Goal: Task Accomplishment & Management: Manage account settings

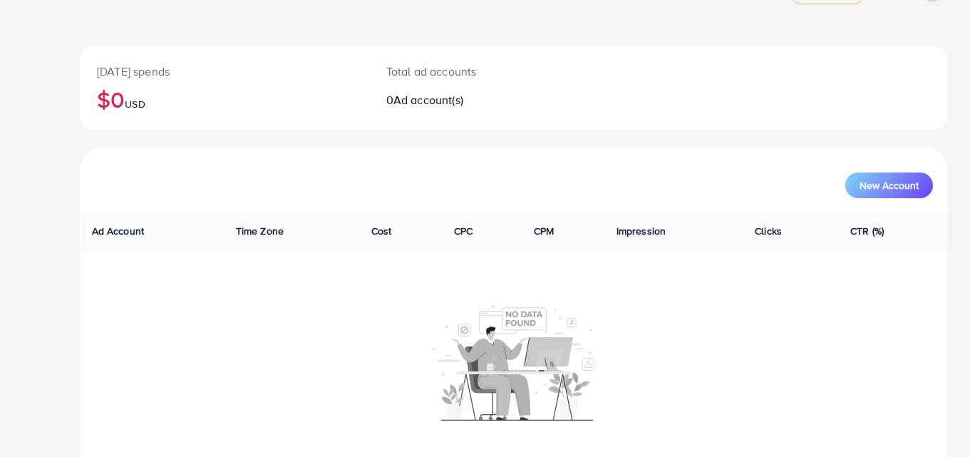
scroll to position [83, 0]
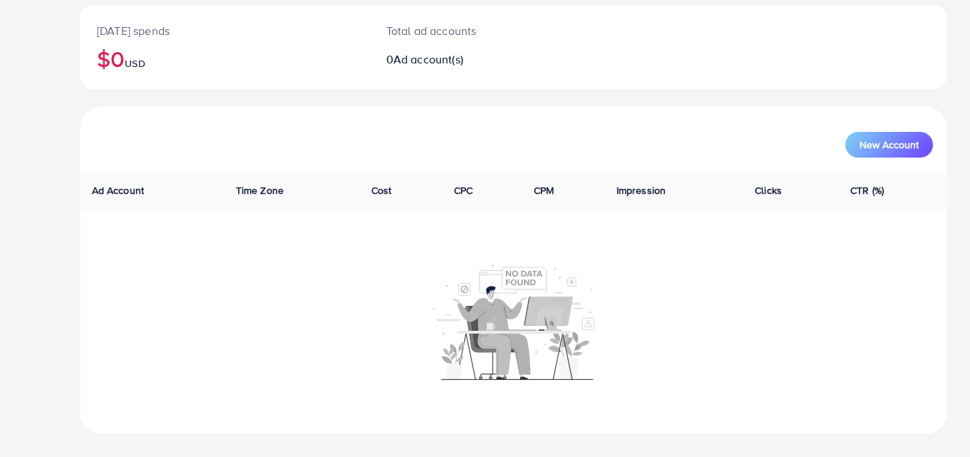
click at [40, 155] on div "Overview Upgrade Help Center Contact Support Plans and Pricing Term and policy …" at bounding box center [485, 187] width 970 height 540
click at [130, 92] on div "Today's spends $0 USD Total ad accounts 0 Ad account(s)" at bounding box center [513, 55] width 867 height 101
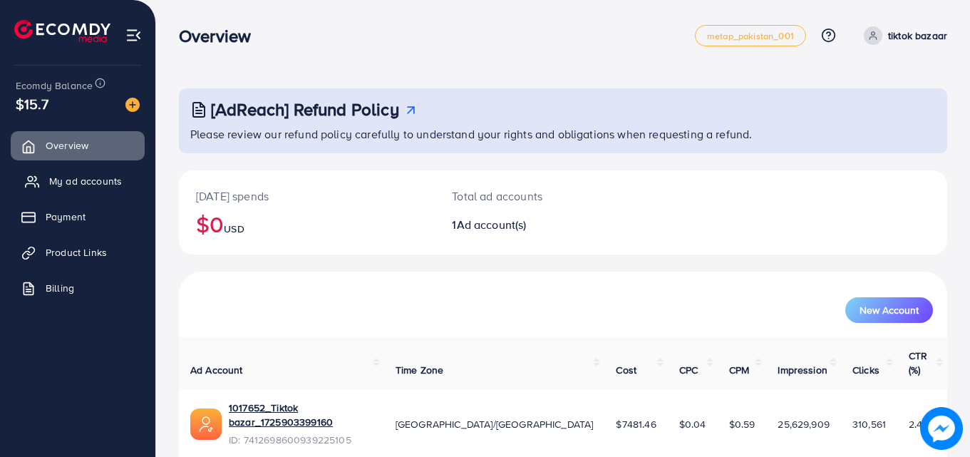
click at [86, 184] on span "My ad accounts" at bounding box center [85, 181] width 73 height 14
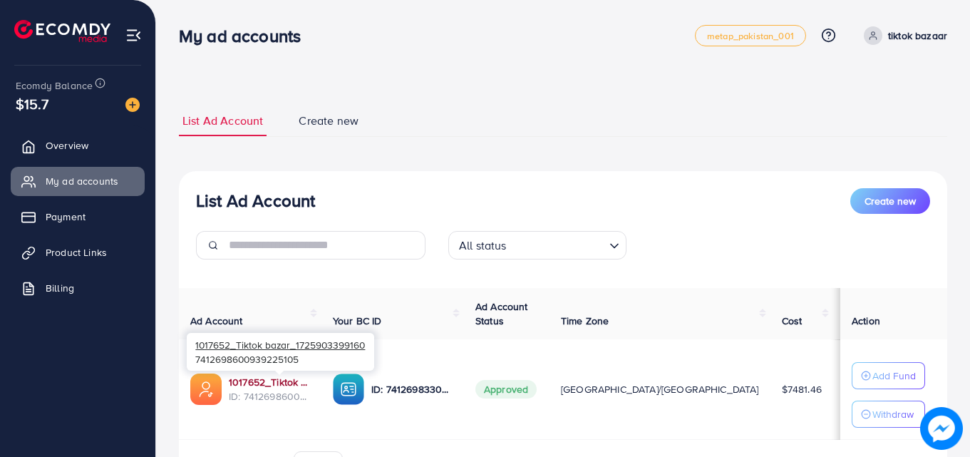
click at [267, 380] on link "1017652_Tiktok bazar_1725903399160" at bounding box center [269, 382] width 81 height 14
